Goal: Task Accomplishment & Management: Complete application form

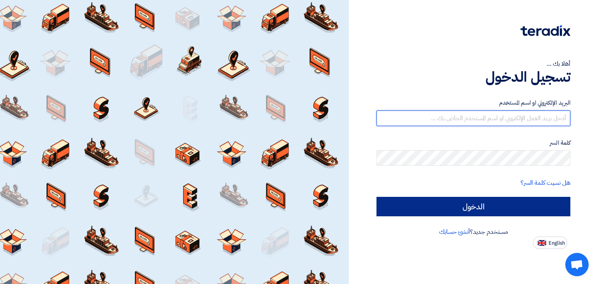
type input "[EMAIL_ADDRESS][DOMAIN_NAME]"
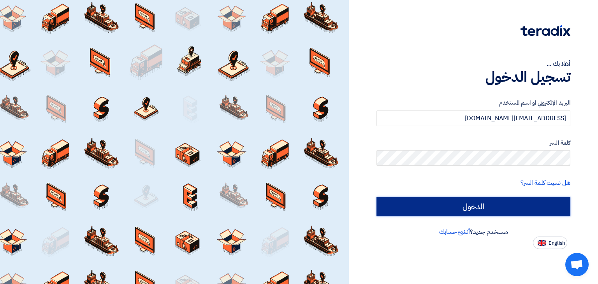
click at [507, 206] on input "الدخول" at bounding box center [473, 206] width 194 height 19
type input "Sign in"
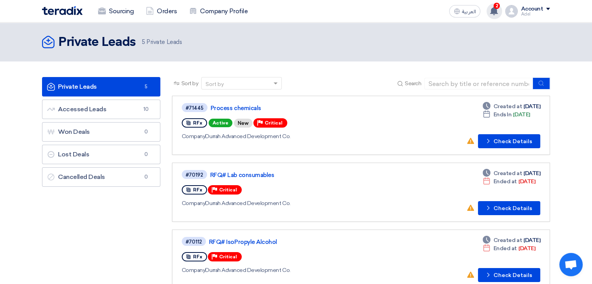
click at [496, 13] on use at bounding box center [494, 11] width 8 height 9
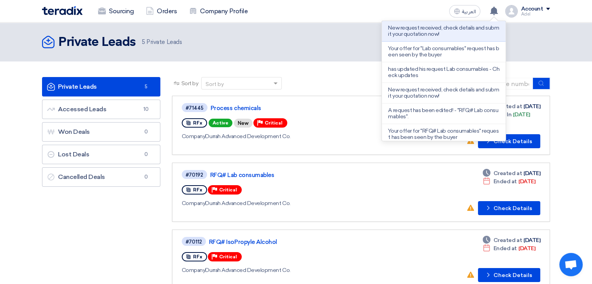
click at [579, 114] on section "Private Leads Private Leads 5 Accessed Leads Accessed Leads 10 Won Deals Won De…" at bounding box center [296, 253] width 592 height 385
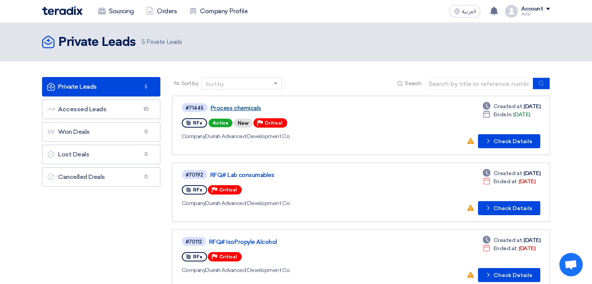
click at [250, 108] on link "Process chemicals" at bounding box center [308, 108] width 195 height 7
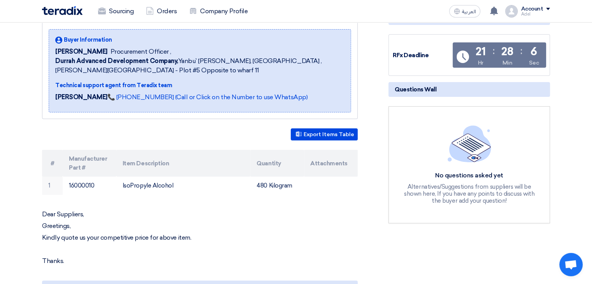
scroll to position [156, 0]
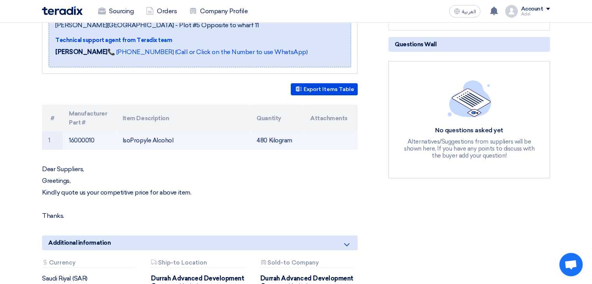
click at [145, 141] on td "IsoPropyle Alcohol" at bounding box center [183, 141] width 134 height 18
copy tr "IsoPropyle Alcohol"
click at [170, 144] on td "IsoPropyle Alcohol" at bounding box center [183, 141] width 134 height 18
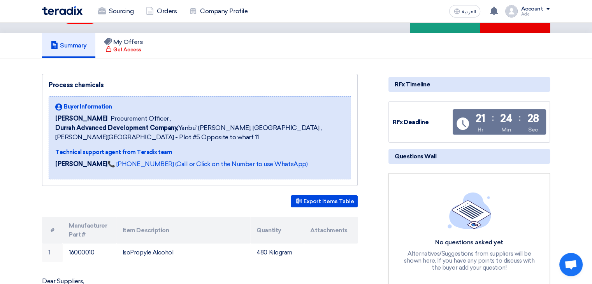
scroll to position [0, 0]
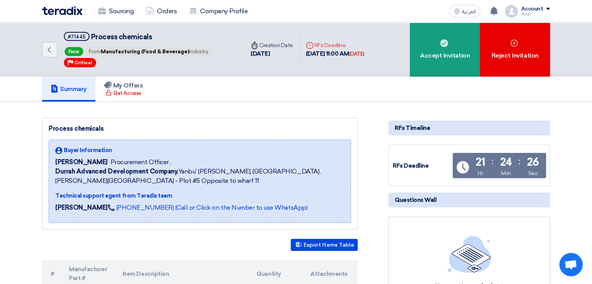
click at [100, 37] on span "Process chemicals" at bounding box center [121, 37] width 61 height 9
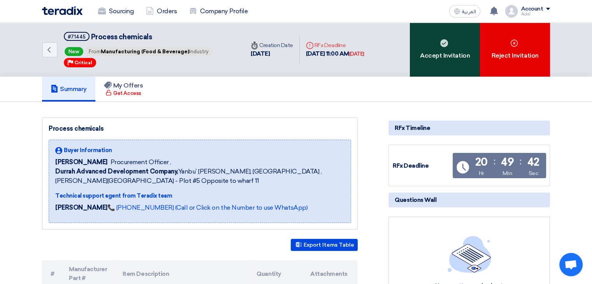
click at [434, 58] on div "Accept Invitation" at bounding box center [445, 50] width 70 height 54
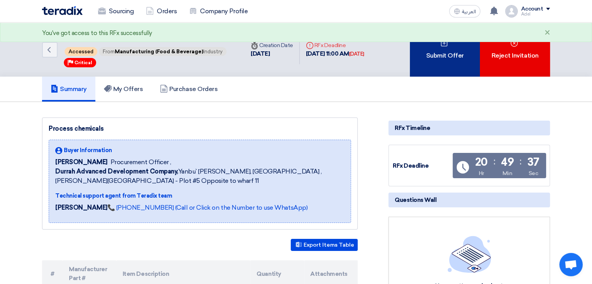
click at [437, 64] on div "Submit Offer" at bounding box center [445, 50] width 70 height 54
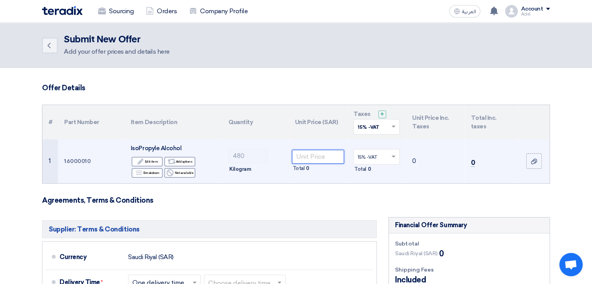
click at [307, 156] on input "number" at bounding box center [318, 157] width 53 height 14
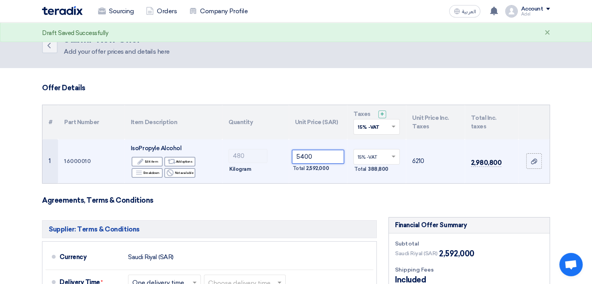
click at [311, 158] on input "5400" at bounding box center [318, 157] width 53 height 14
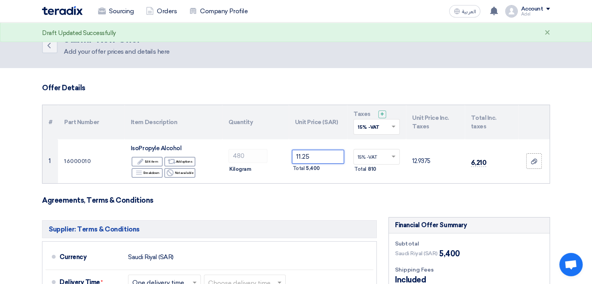
type input "11.25"
click at [339, 201] on h3 "Agreements, Terms & Conditions" at bounding box center [296, 200] width 508 height 9
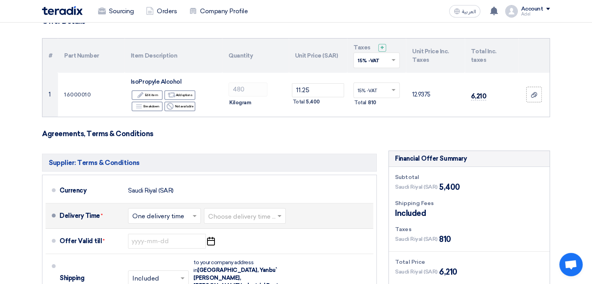
scroll to position [117, 0]
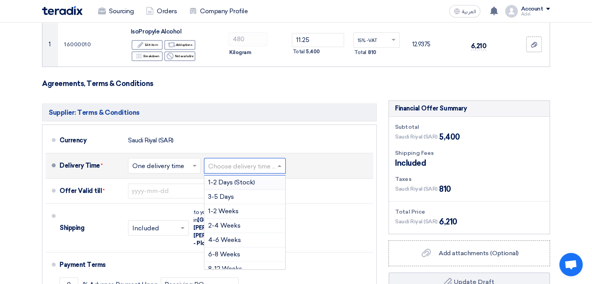
click at [260, 171] on input "text" at bounding box center [245, 166] width 74 height 11
click at [235, 211] on span "1-2 Weeks" at bounding box center [223, 210] width 30 height 7
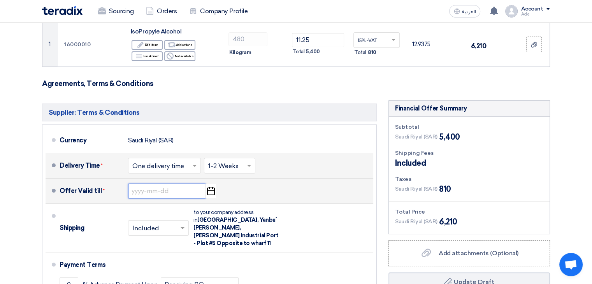
click at [152, 193] on input at bounding box center [167, 191] width 78 height 15
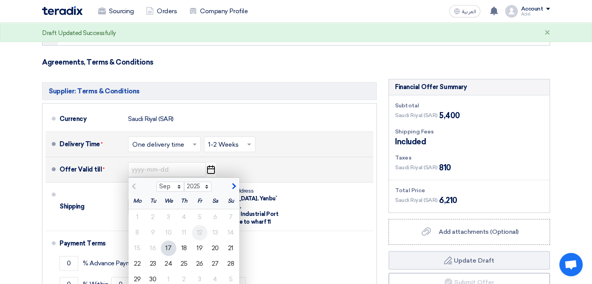
scroll to position [156, 0]
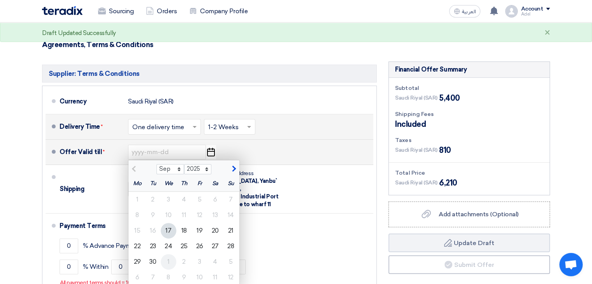
click at [165, 260] on div "1" at bounding box center [169, 262] width 16 height 16
type input "[DATE]"
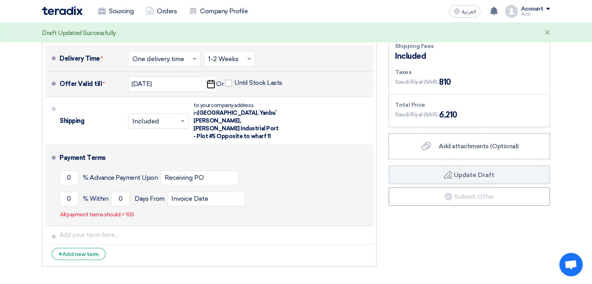
scroll to position [234, 0]
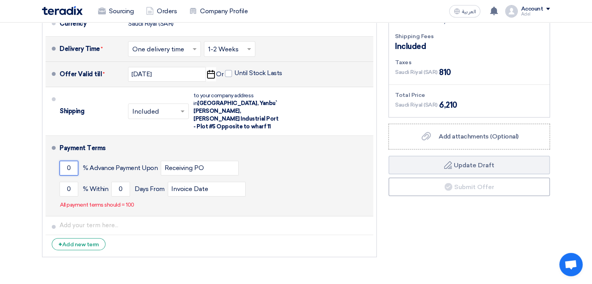
click at [66, 161] on input "0" at bounding box center [69, 168] width 19 height 15
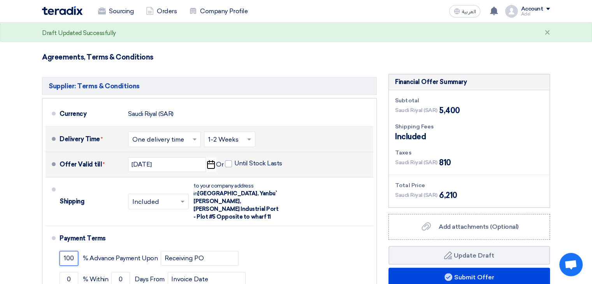
scroll to position [78, 0]
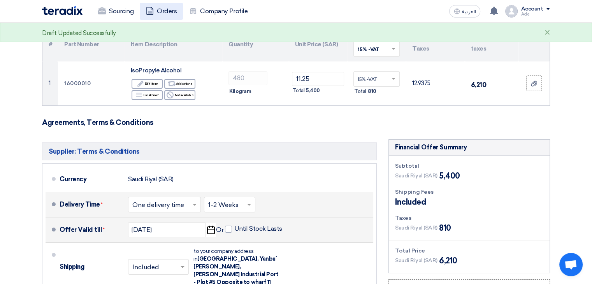
type input "100"
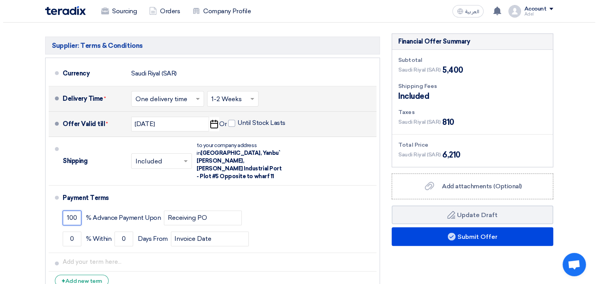
scroll to position [195, 0]
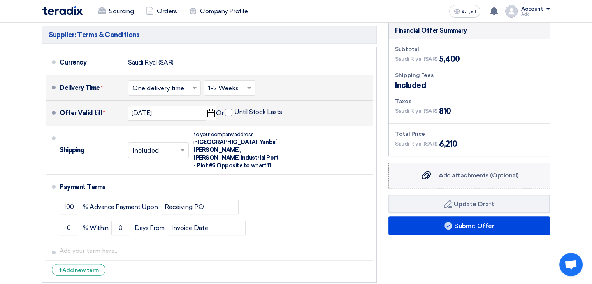
click at [477, 177] on span "Add attachments (Optional)" at bounding box center [479, 175] width 80 height 7
click at [0, 0] on input "Add attachments (Optional) Add attachments (Optional)" at bounding box center [0, 0] width 0 height 0
click at [470, 184] on label "Add attachments (Optional) Add attachments (Optional)" at bounding box center [469, 176] width 162 height 26
click at [0, 0] on input "Add attachments (Optional) Add attachments (Optional)" at bounding box center [0, 0] width 0 height 0
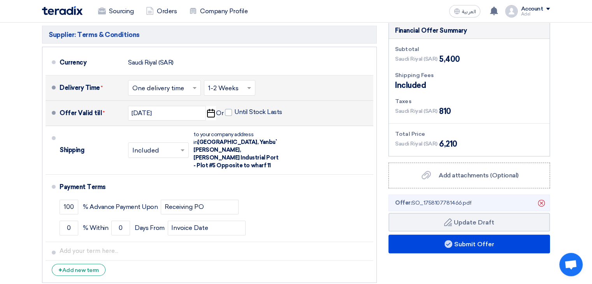
click at [463, 204] on span "Offer: SO_1758107781466.pdf" at bounding box center [433, 203] width 77 height 8
click at [476, 176] on span "Add attachments (Optional)" at bounding box center [479, 175] width 80 height 7
click at [0, 0] on input "Add attachments (Optional) Add attachments (Optional)" at bounding box center [0, 0] width 0 height 0
click at [541, 201] on use at bounding box center [541, 202] width 7 height 7
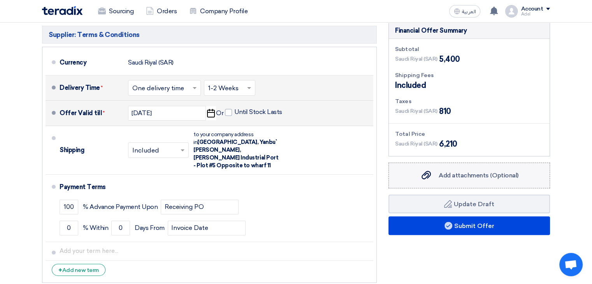
click at [460, 181] on label "Add attachments (Optional) Add attachments (Optional)" at bounding box center [469, 176] width 162 height 26
click at [0, 0] on input "Add attachments (Optional) Add attachments (Optional)" at bounding box center [0, 0] width 0 height 0
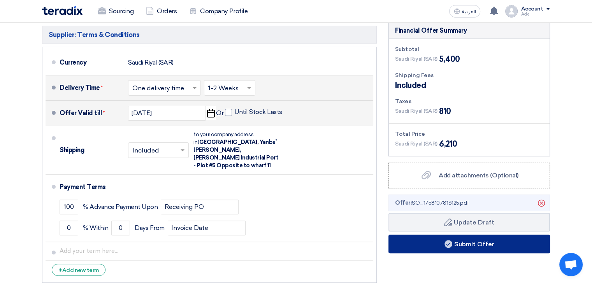
click at [428, 243] on button "Submit Offer" at bounding box center [469, 244] width 162 height 19
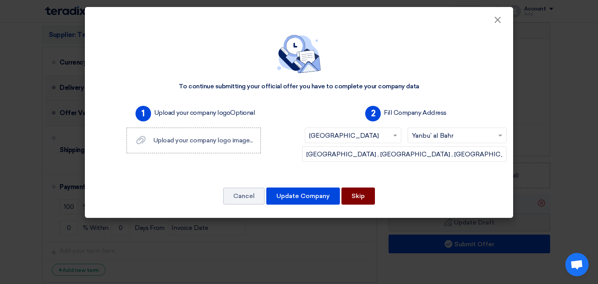
click at [361, 198] on button "Skip" at bounding box center [357, 196] width 33 height 17
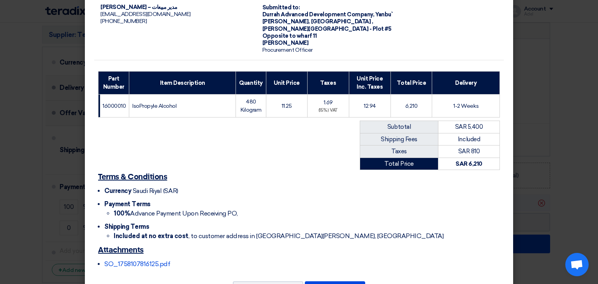
scroll to position [89, 0]
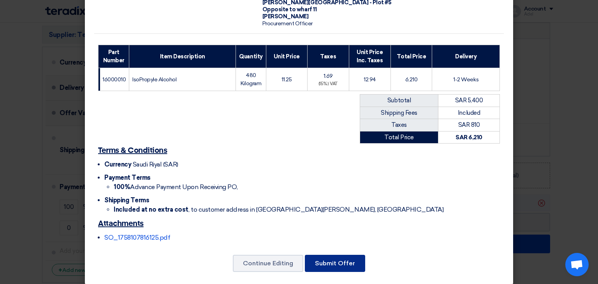
click at [335, 258] on button "Submit Offer" at bounding box center [335, 263] width 60 height 17
